Goal: Information Seeking & Learning: Find specific fact

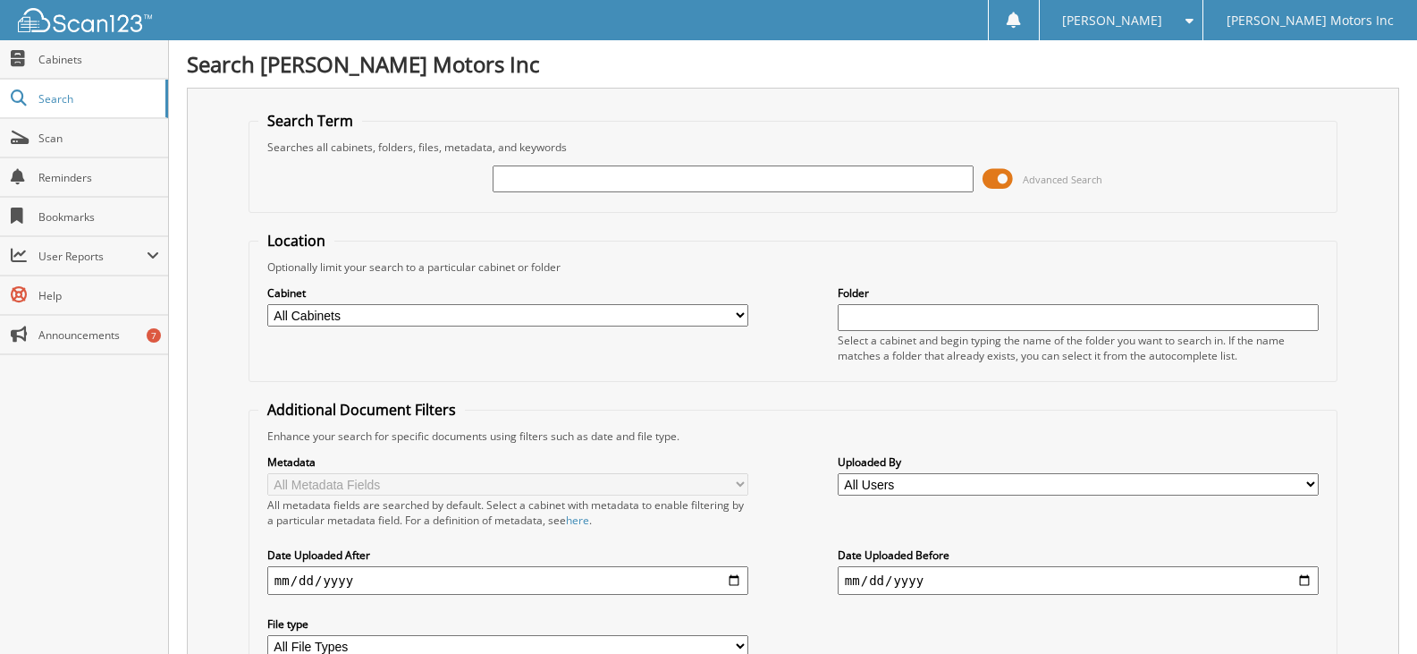
click at [546, 178] on input "text" at bounding box center [733, 178] width 481 height 27
type input "116333"
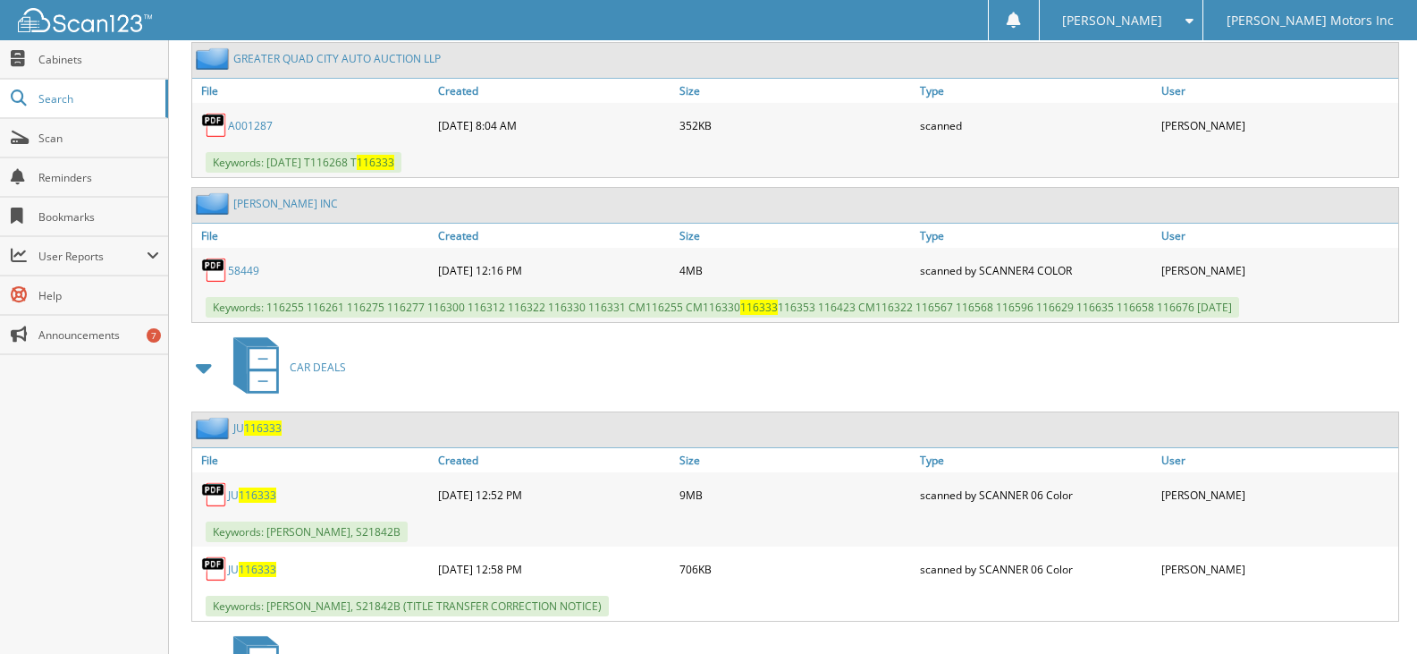
scroll to position [1162, 0]
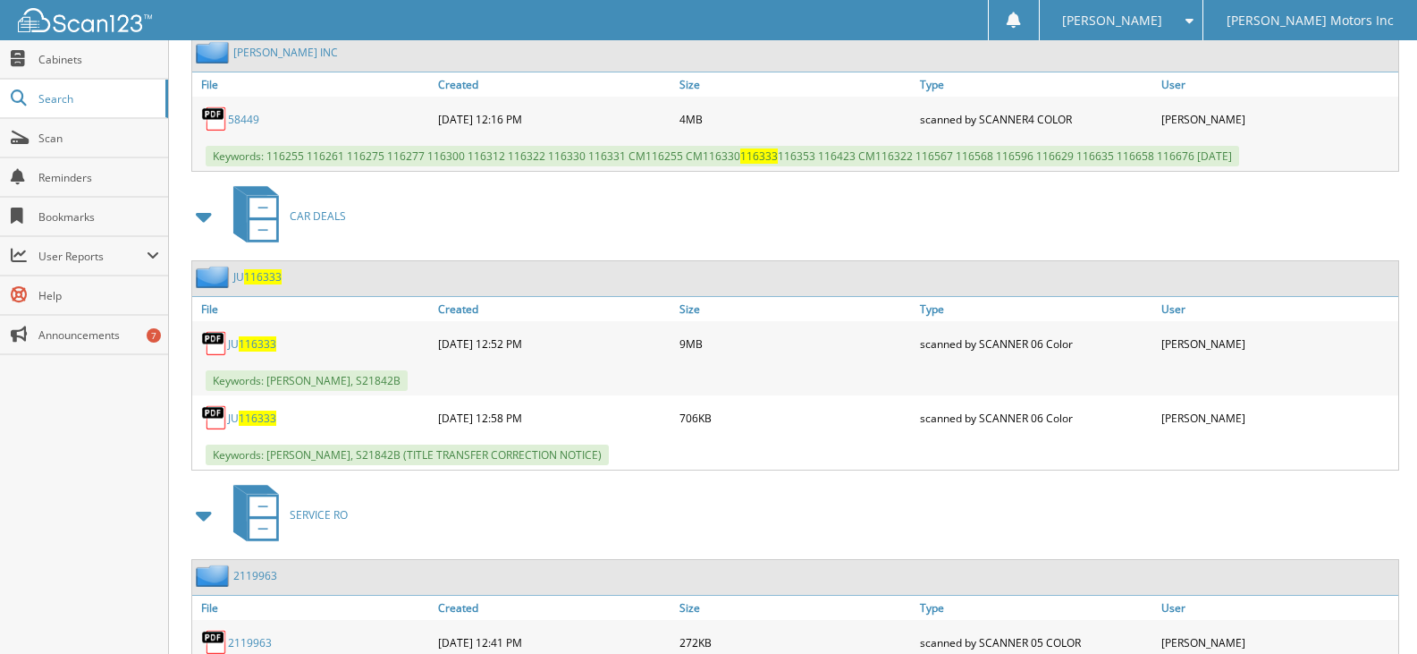
click at [263, 426] on span "116333" at bounding box center [258, 417] width 38 height 15
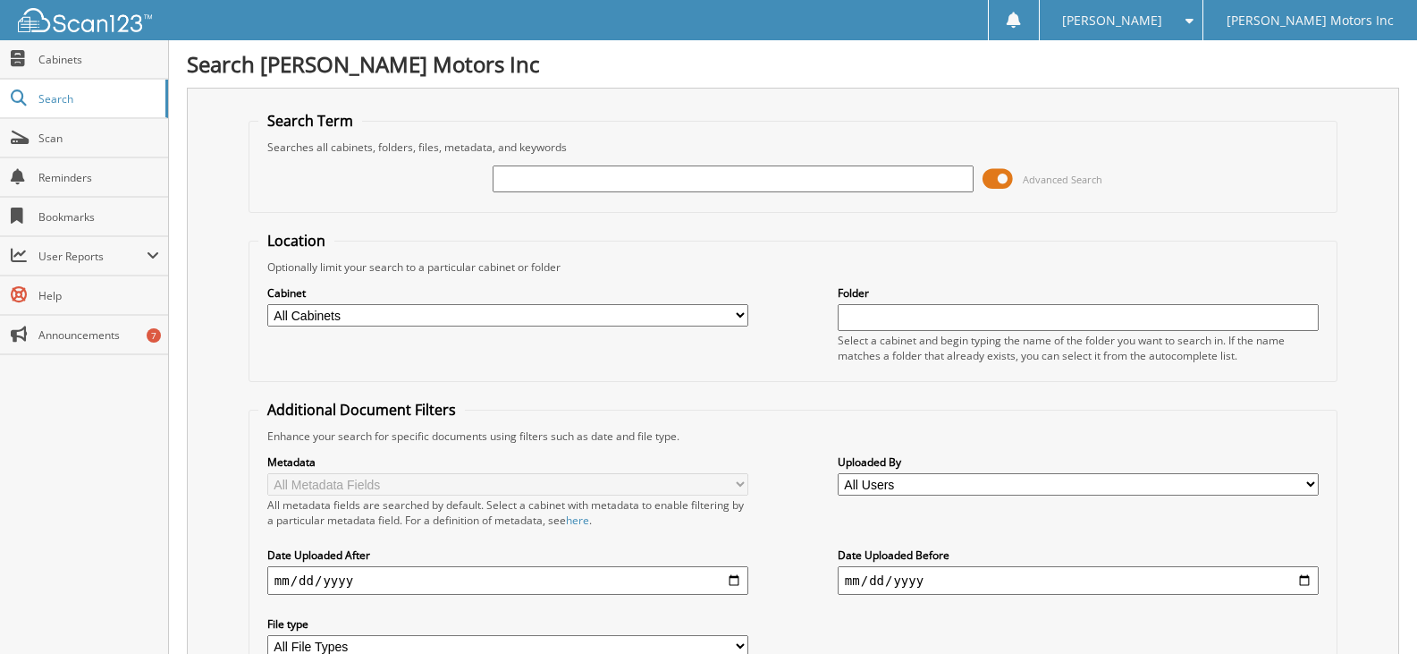
click at [682, 181] on input "text" at bounding box center [733, 178] width 481 height 27
type input "266860"
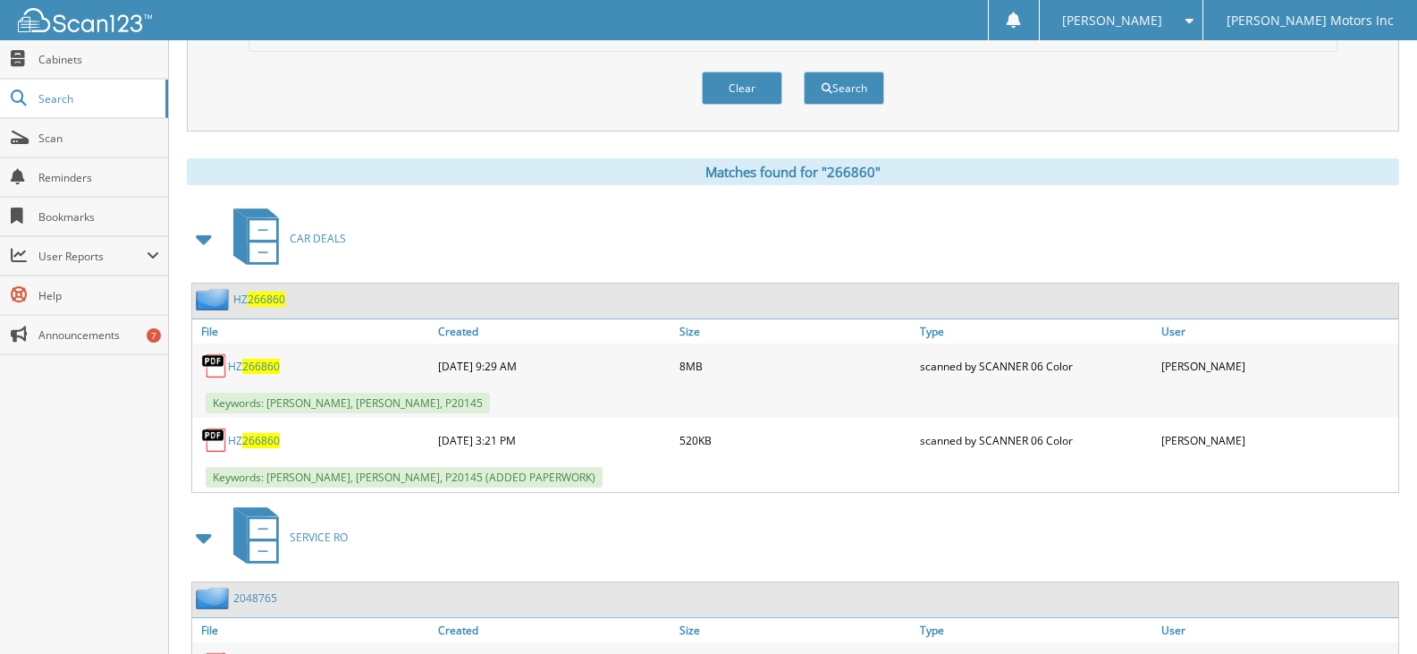
click at [253, 441] on span "266860" at bounding box center [261, 440] width 38 height 15
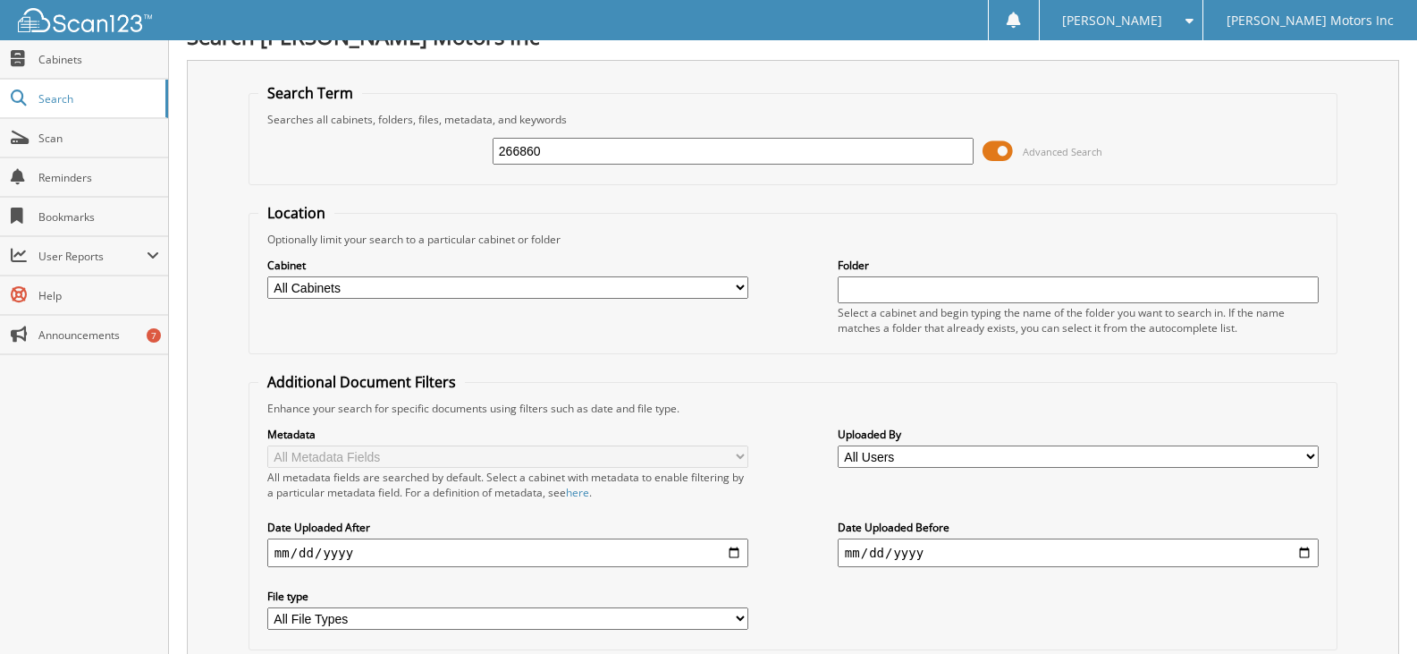
scroll to position [0, 0]
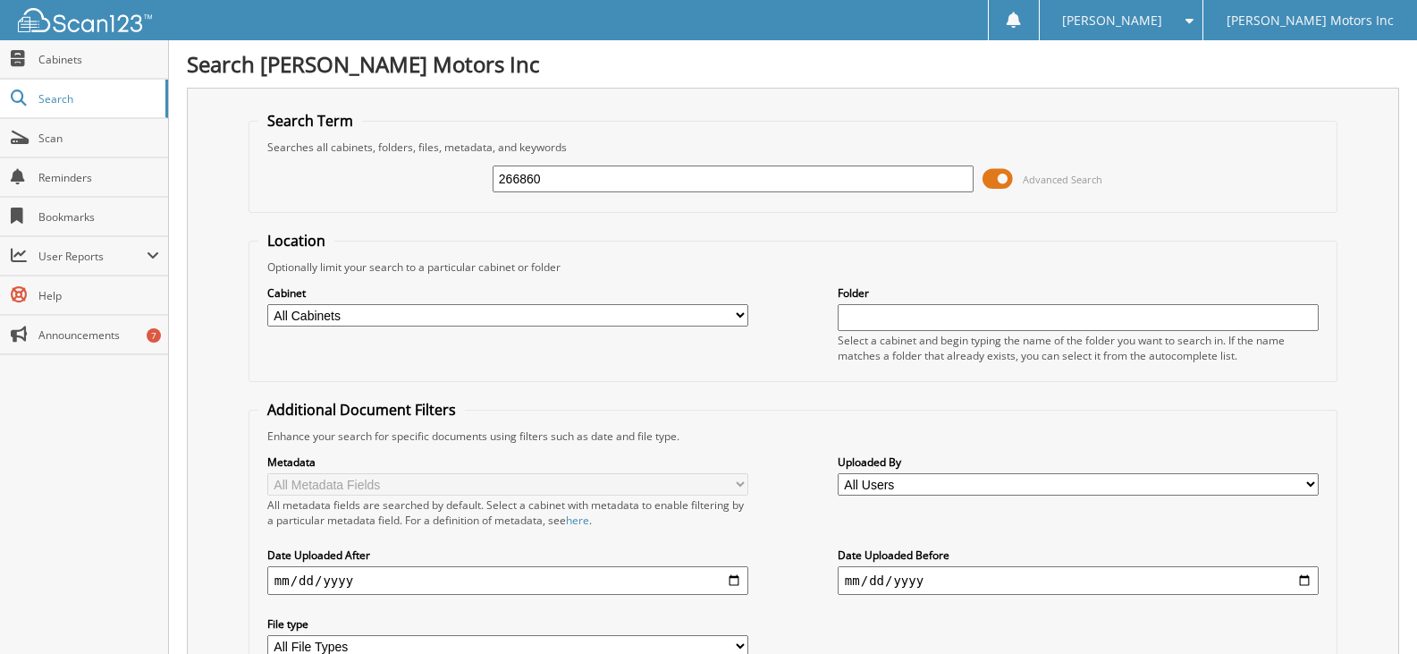
drag, startPoint x: 582, startPoint y: 187, endPoint x: 387, endPoint y: 164, distance: 196.3
click at [387, 164] on div "266860 Advanced Search" at bounding box center [792, 179] width 1069 height 48
type input "186962"
click at [993, 172] on span at bounding box center [998, 178] width 30 height 27
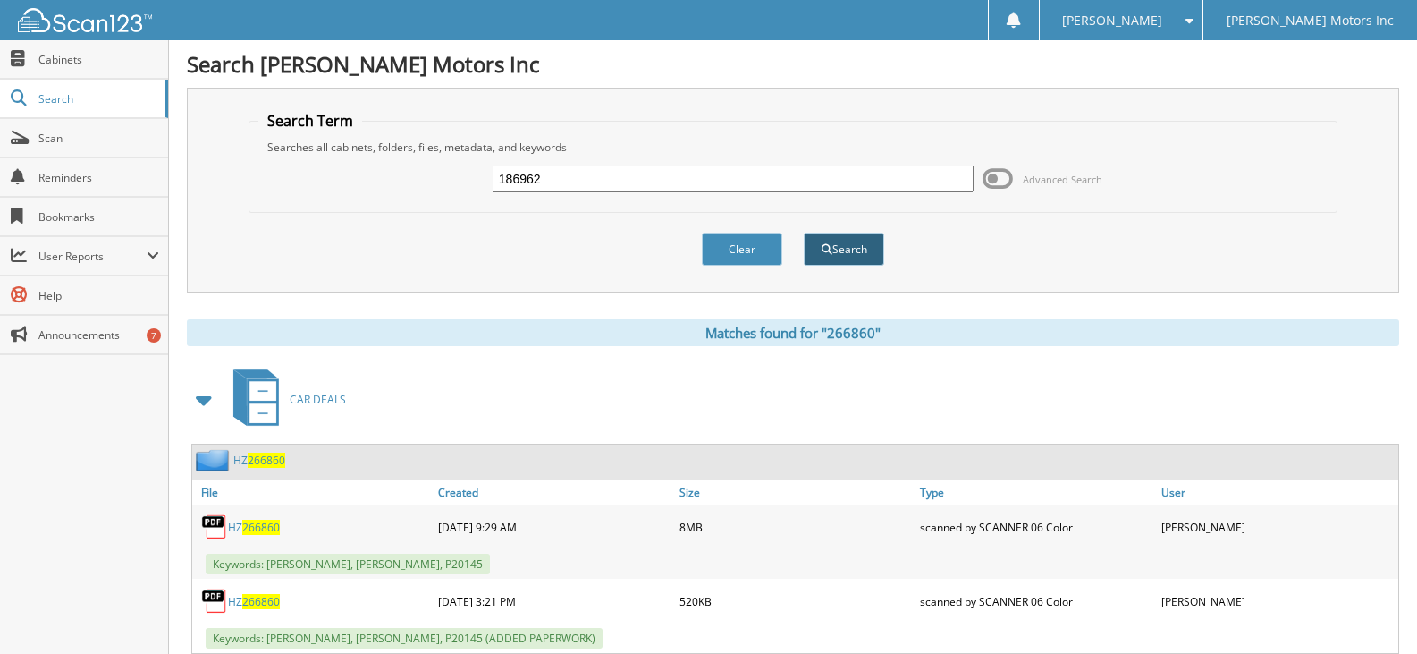
click at [860, 239] on button "Search" at bounding box center [844, 248] width 80 height 33
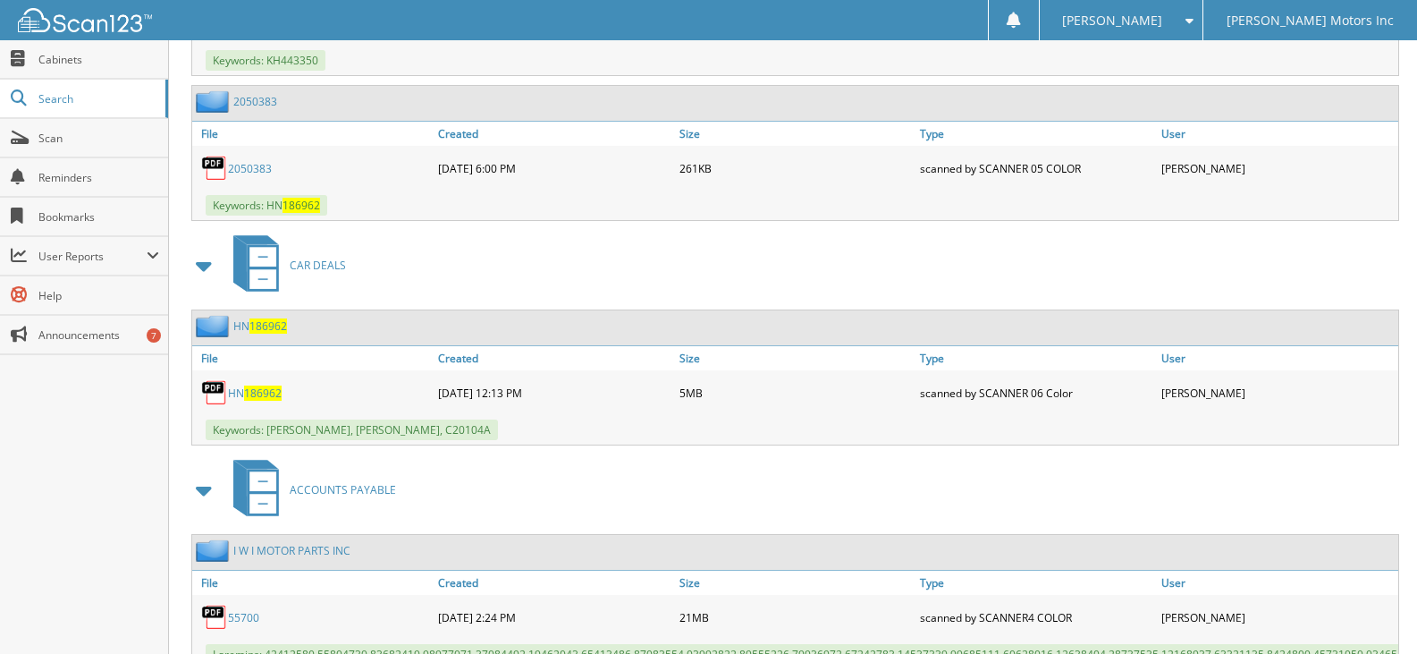
scroll to position [1197, 0]
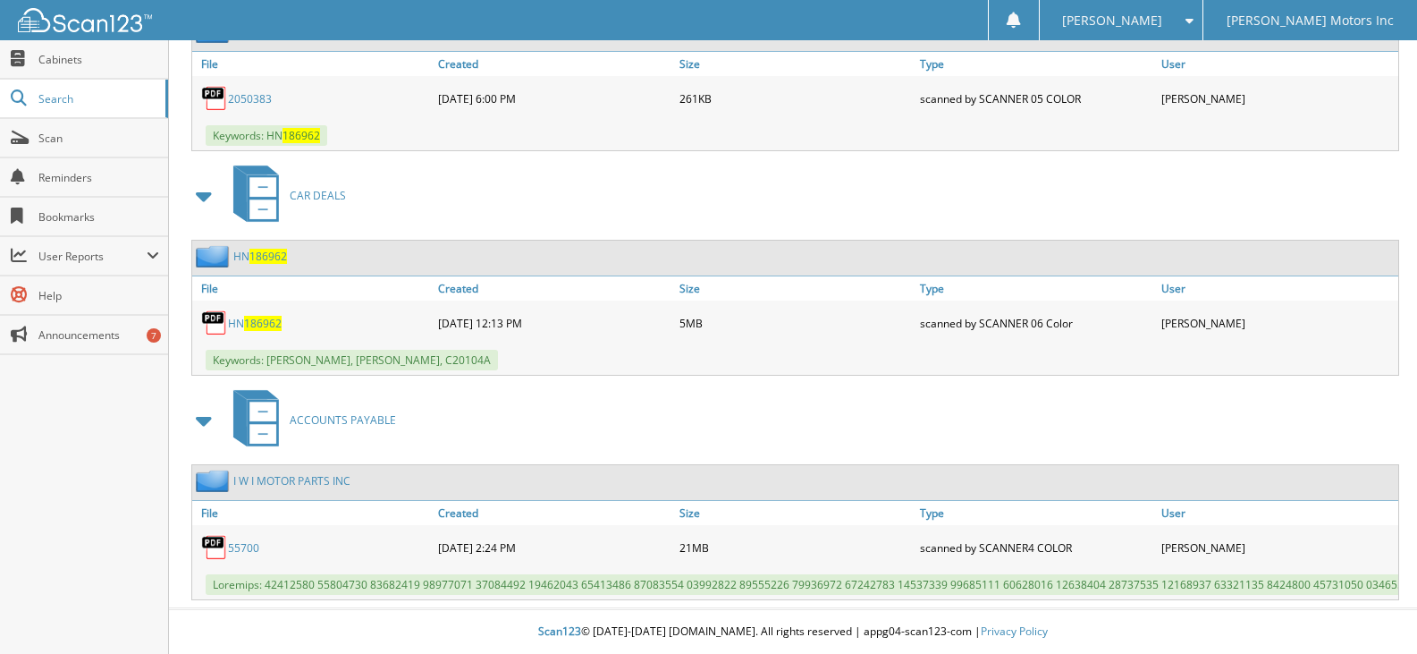
click at [265, 316] on span "186962" at bounding box center [263, 323] width 38 height 15
